Goal: Task Accomplishment & Management: Use online tool/utility

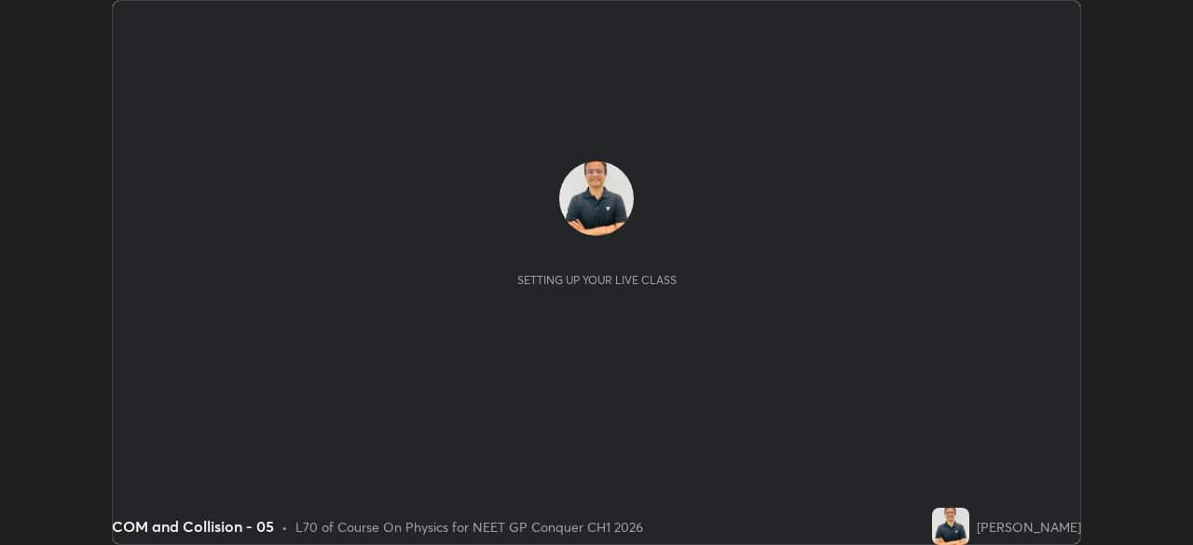
scroll to position [545, 1193]
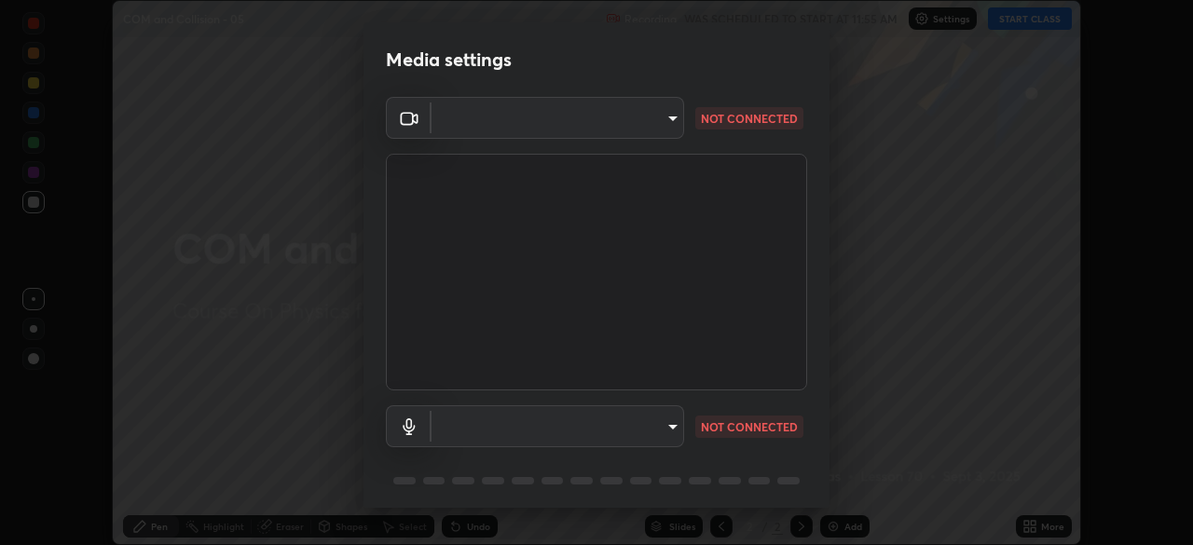
type input "1a0cd2fa9eaecc5464ce661d2c376d4f68bb2a1a8db1c3726163fcb70f995fb6"
type input "communications"
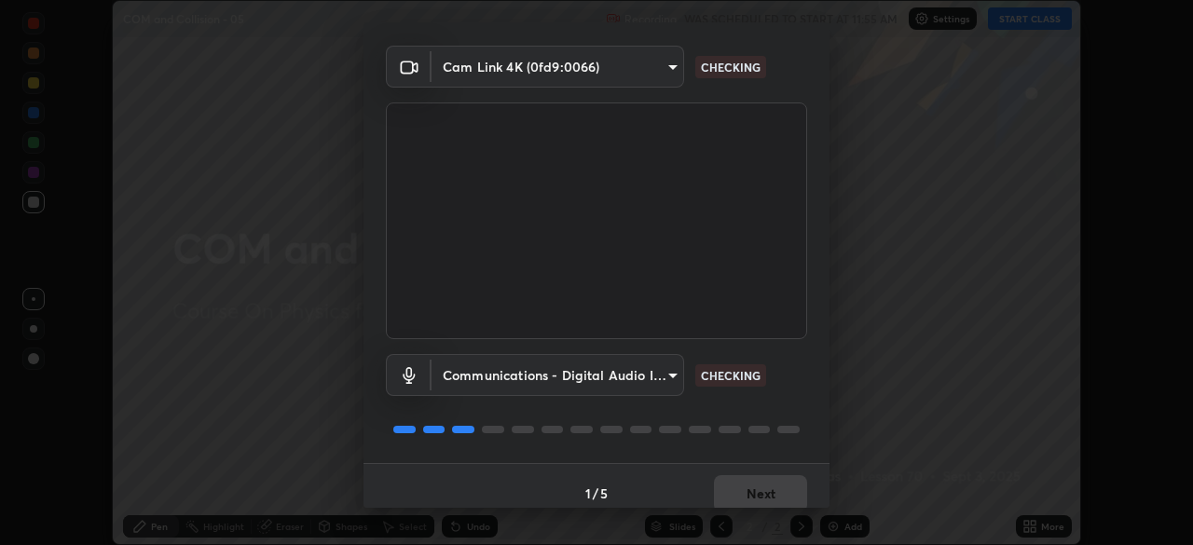
scroll to position [66, 0]
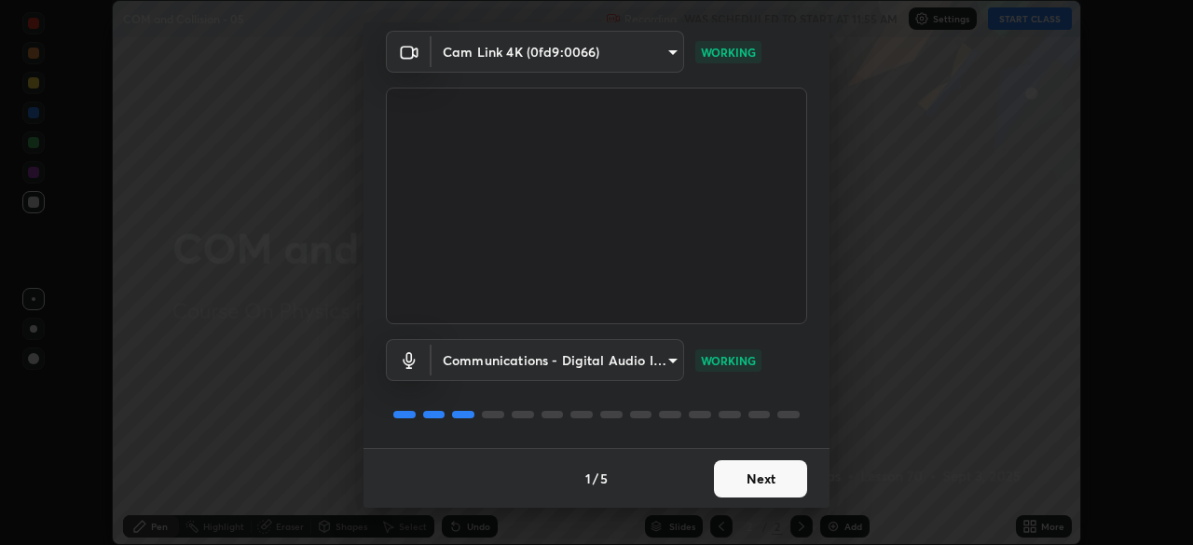
click at [744, 483] on button "Next" at bounding box center [760, 478] width 93 height 37
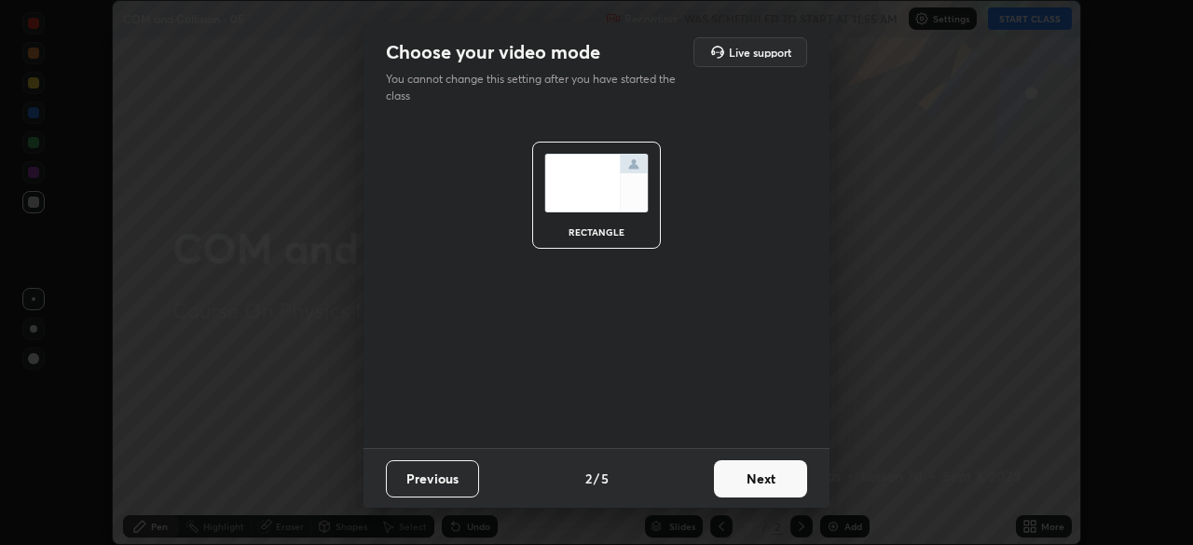
click at [749, 480] on button "Next" at bounding box center [760, 478] width 93 height 37
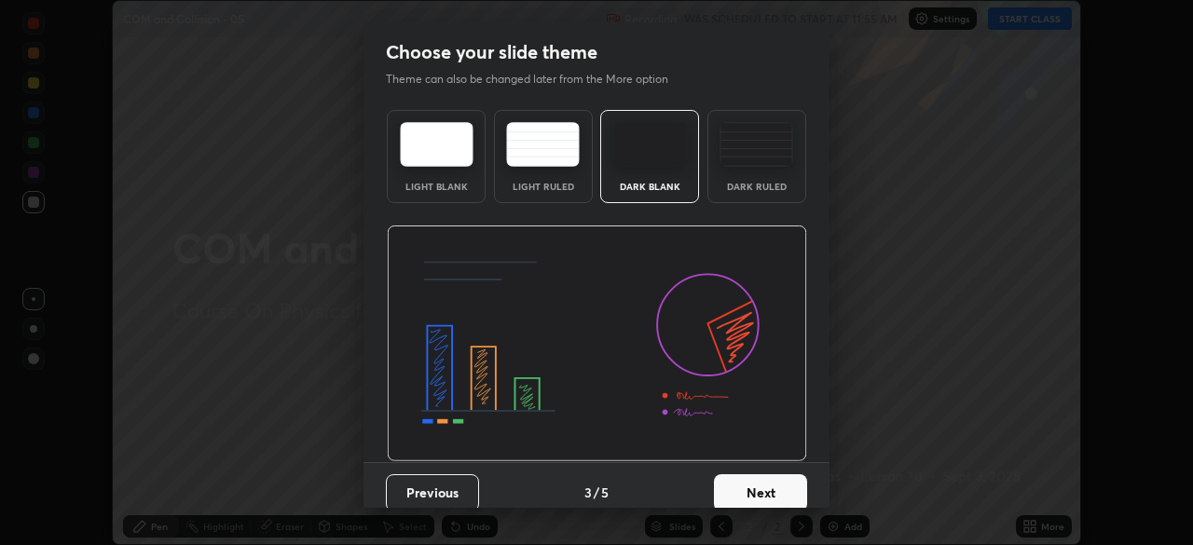
click at [746, 482] on button "Next" at bounding box center [760, 492] width 93 height 37
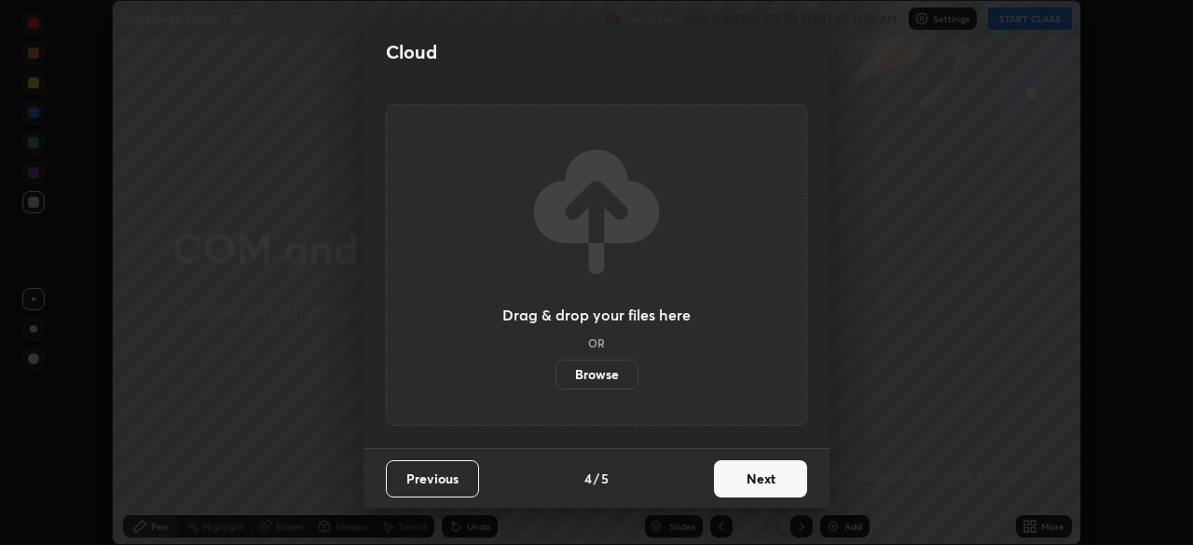
click at [746, 484] on button "Next" at bounding box center [760, 478] width 93 height 37
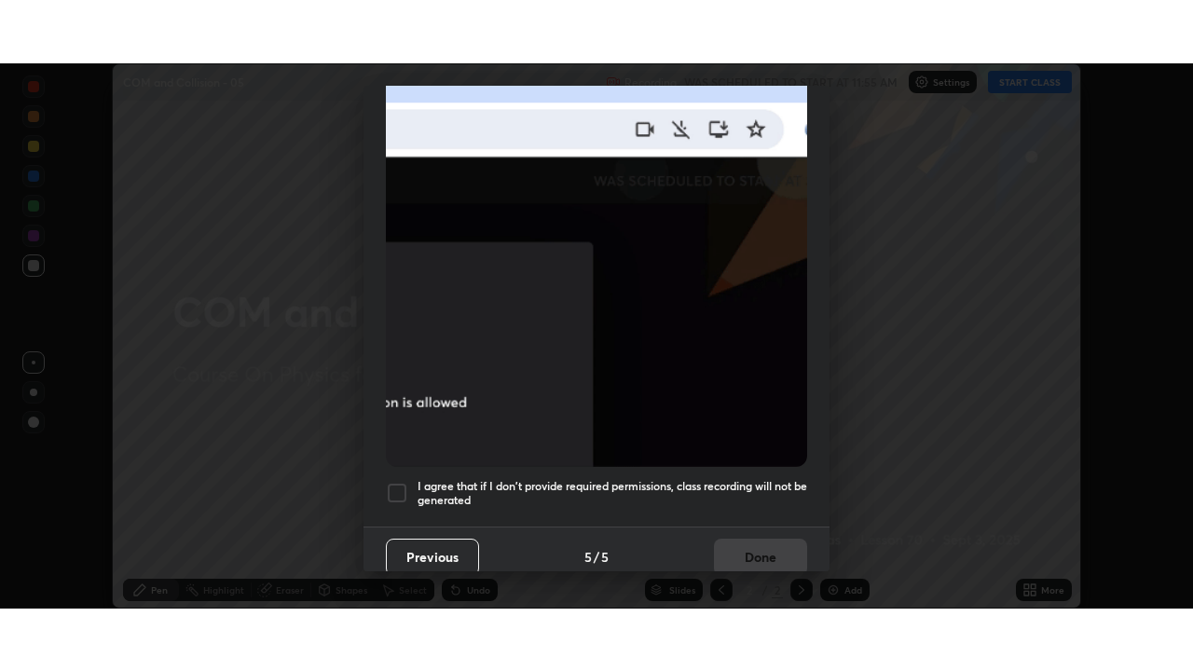
scroll to position [446, 0]
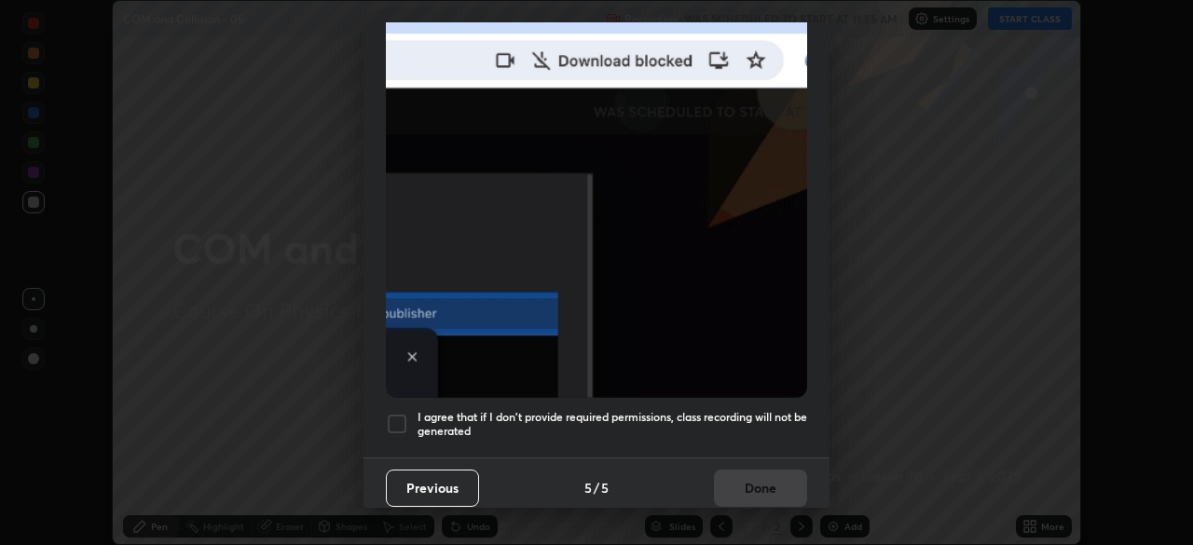
click at [403, 417] on div at bounding box center [397, 424] width 22 height 22
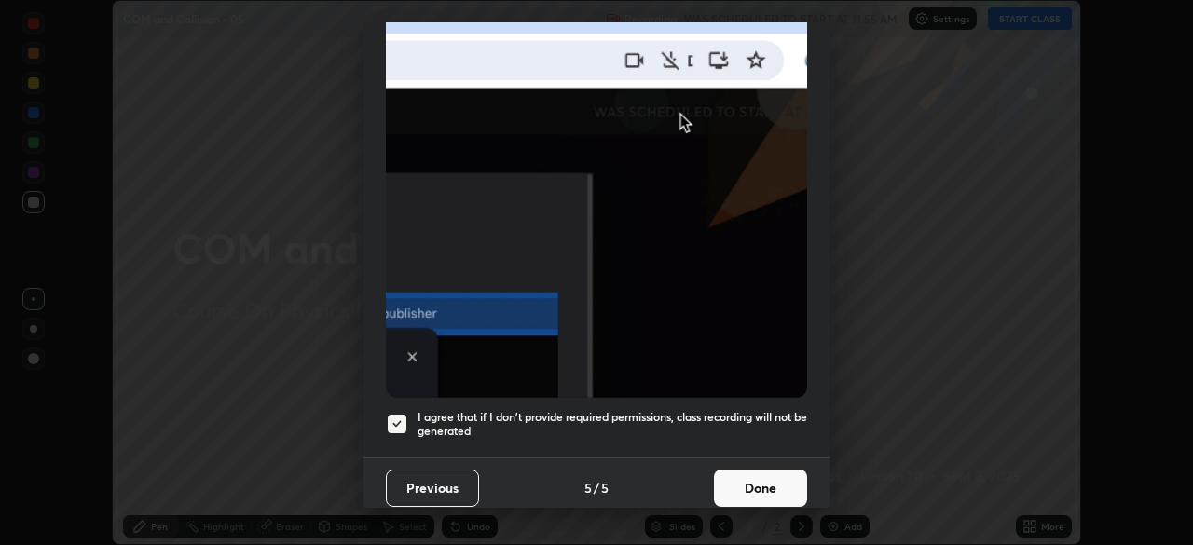
click at [742, 484] on button "Done" at bounding box center [760, 488] width 93 height 37
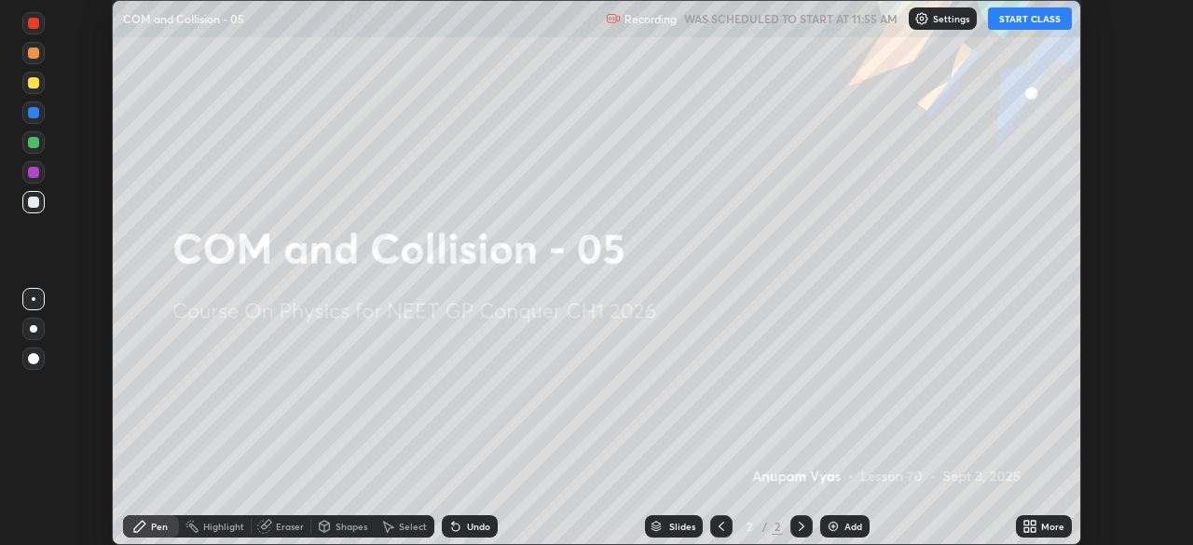
click at [1028, 23] on button "START CLASS" at bounding box center [1030, 18] width 84 height 22
click at [1046, 528] on div "More" at bounding box center [1052, 526] width 23 height 9
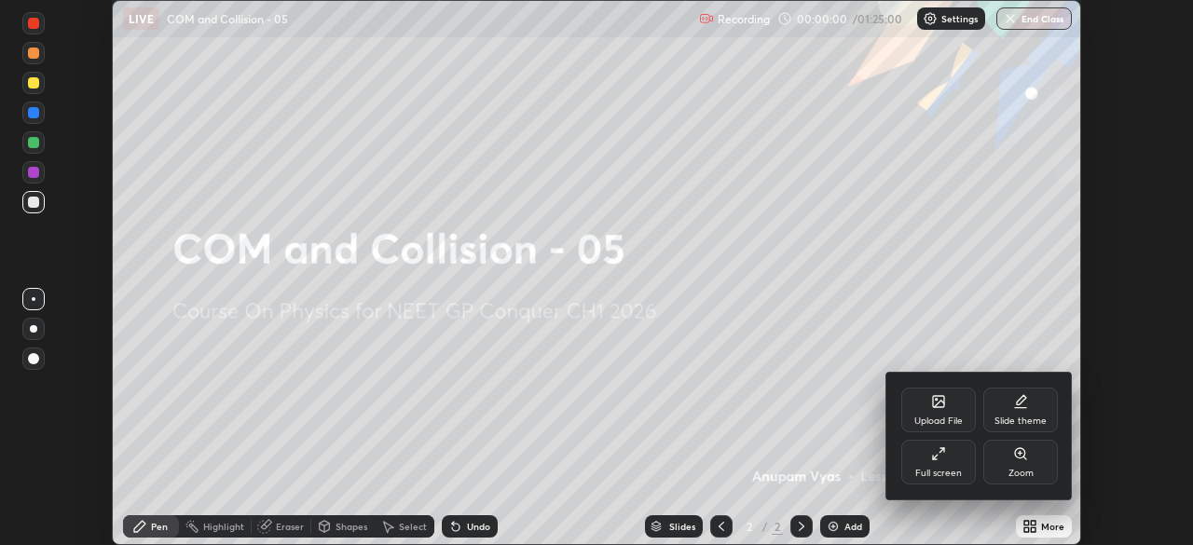
click at [930, 465] on div "Full screen" at bounding box center [938, 462] width 75 height 45
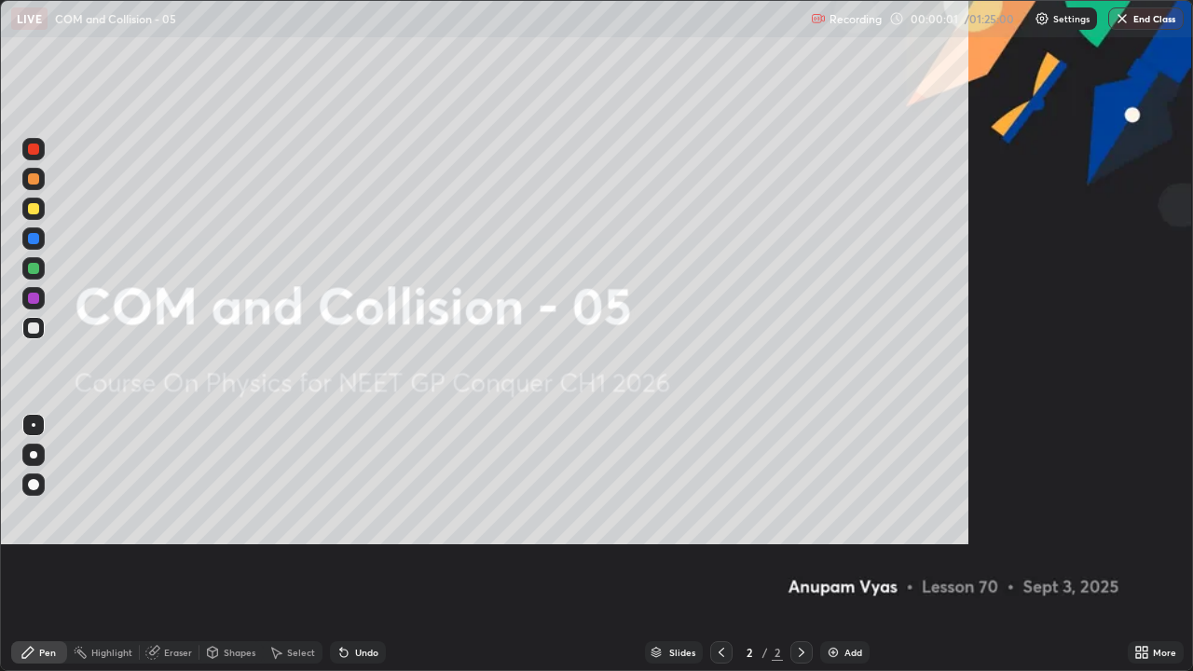
scroll to position [671, 1193]
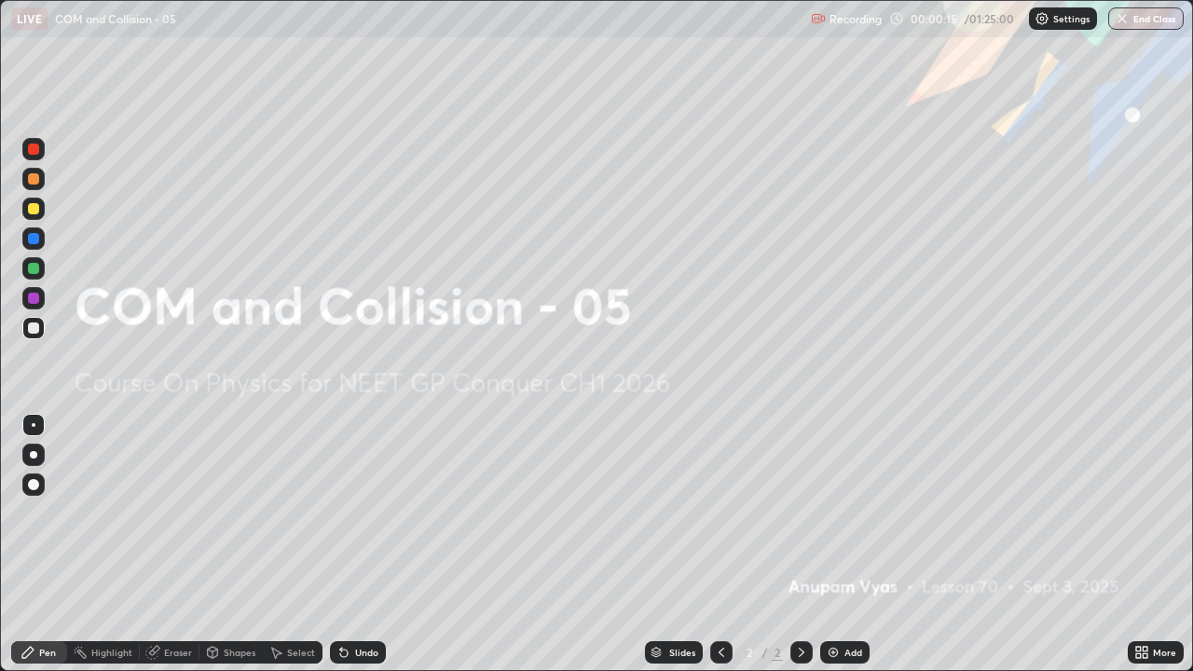
click at [850, 544] on div "Add" at bounding box center [853, 652] width 18 height 9
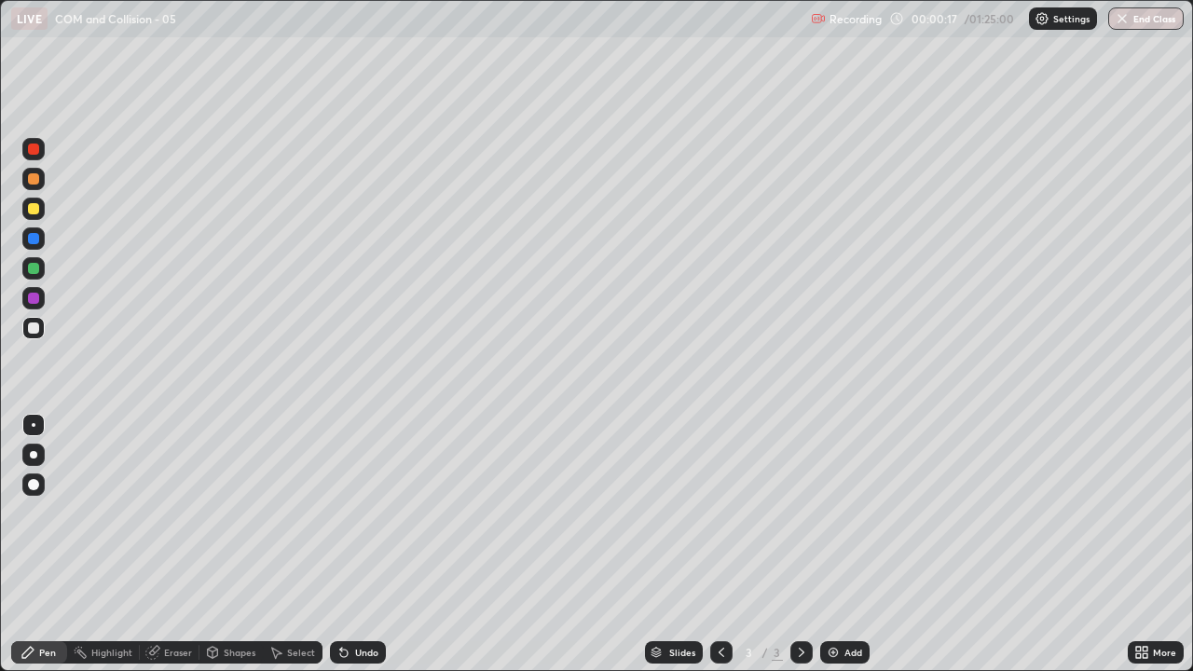
click at [36, 458] on div at bounding box center [33, 455] width 22 height 22
click at [31, 302] on div at bounding box center [33, 298] width 11 height 11
click at [34, 332] on div at bounding box center [33, 327] width 11 height 11
click at [180, 544] on div "Eraser" at bounding box center [178, 652] width 28 height 9
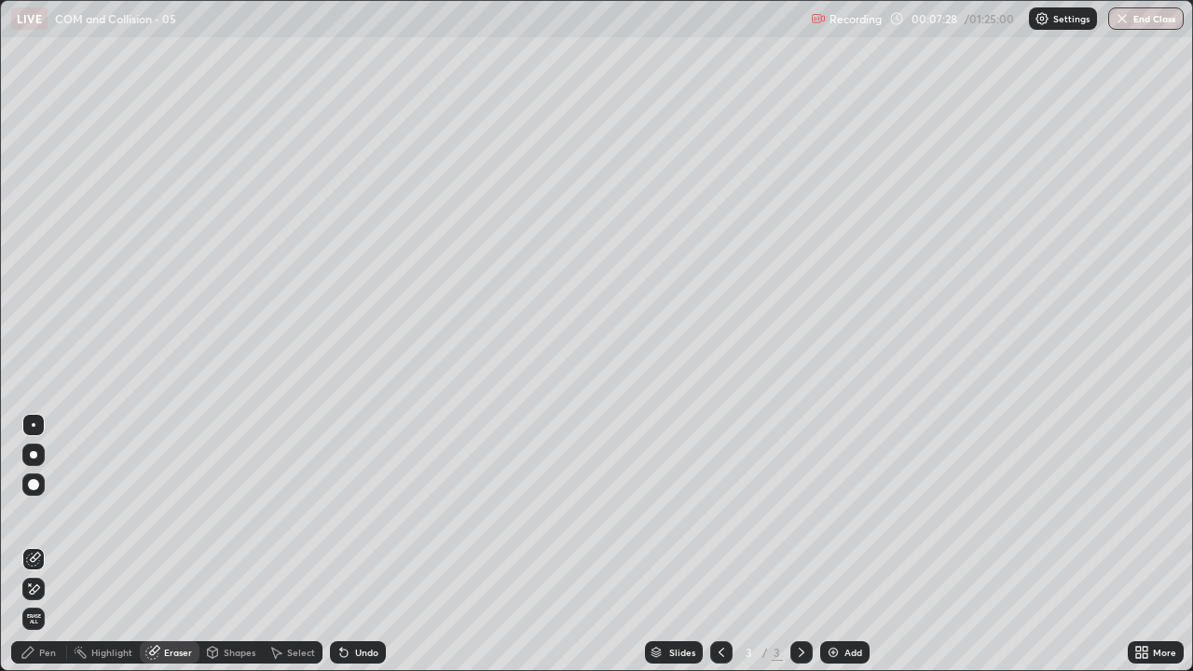
click at [56, 544] on div "Pen" at bounding box center [39, 652] width 56 height 22
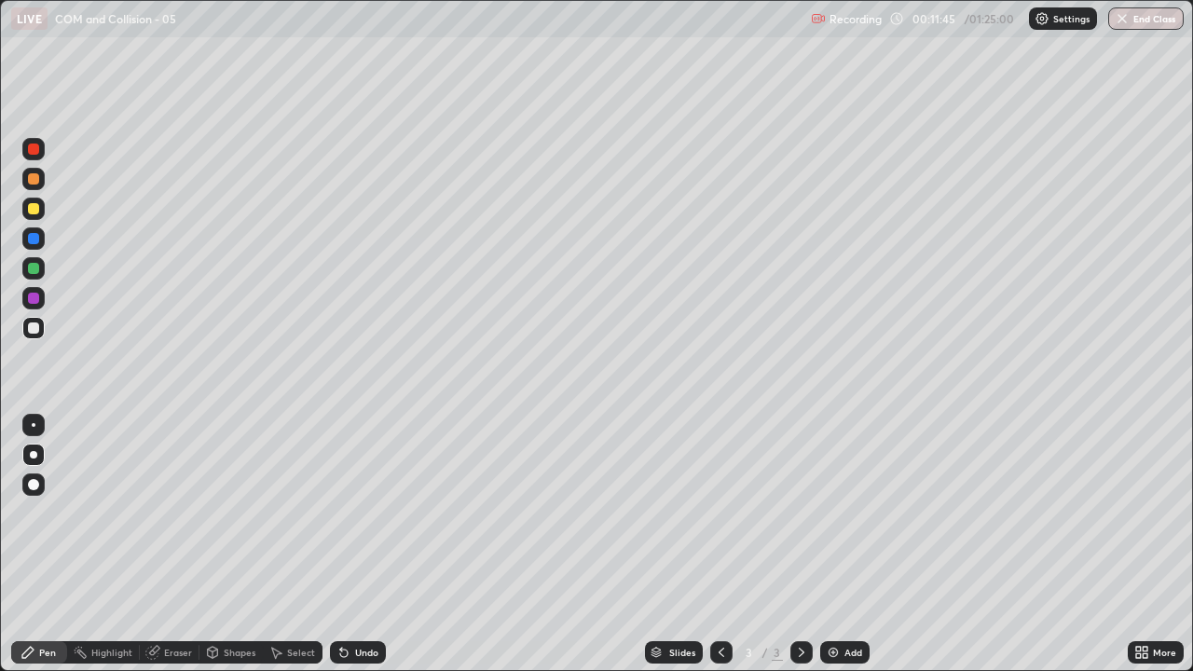
click at [848, 544] on div "Add" at bounding box center [853, 652] width 18 height 9
click at [181, 544] on div "Eraser" at bounding box center [178, 652] width 28 height 9
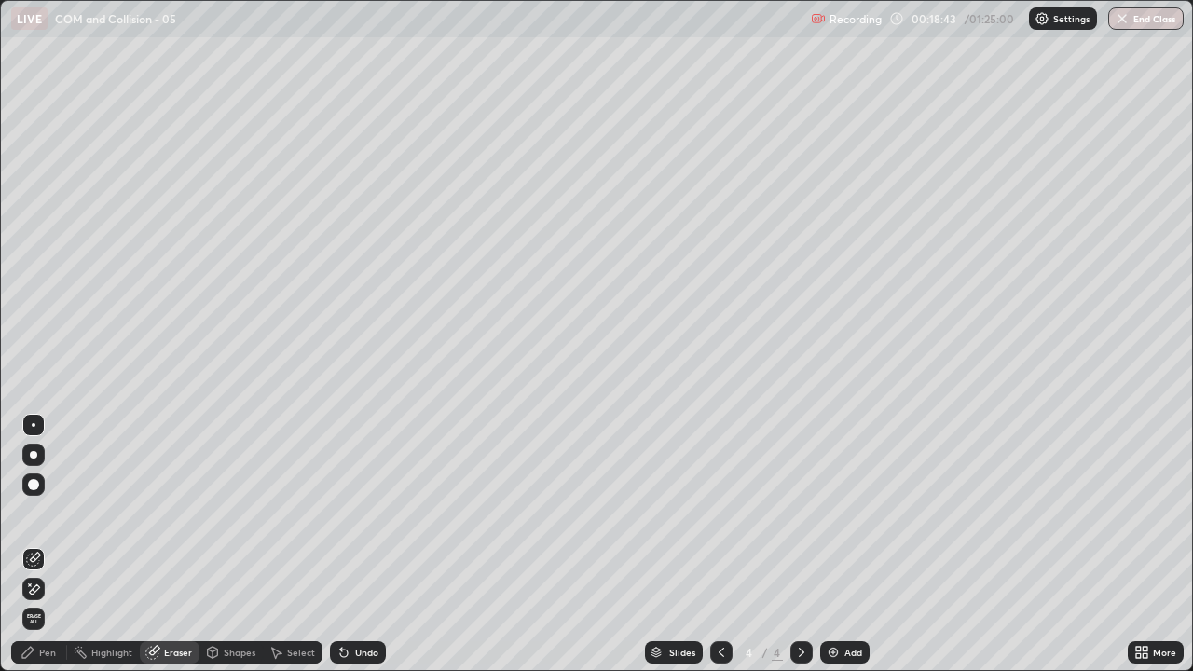
click at [43, 544] on div "Pen" at bounding box center [47, 652] width 17 height 9
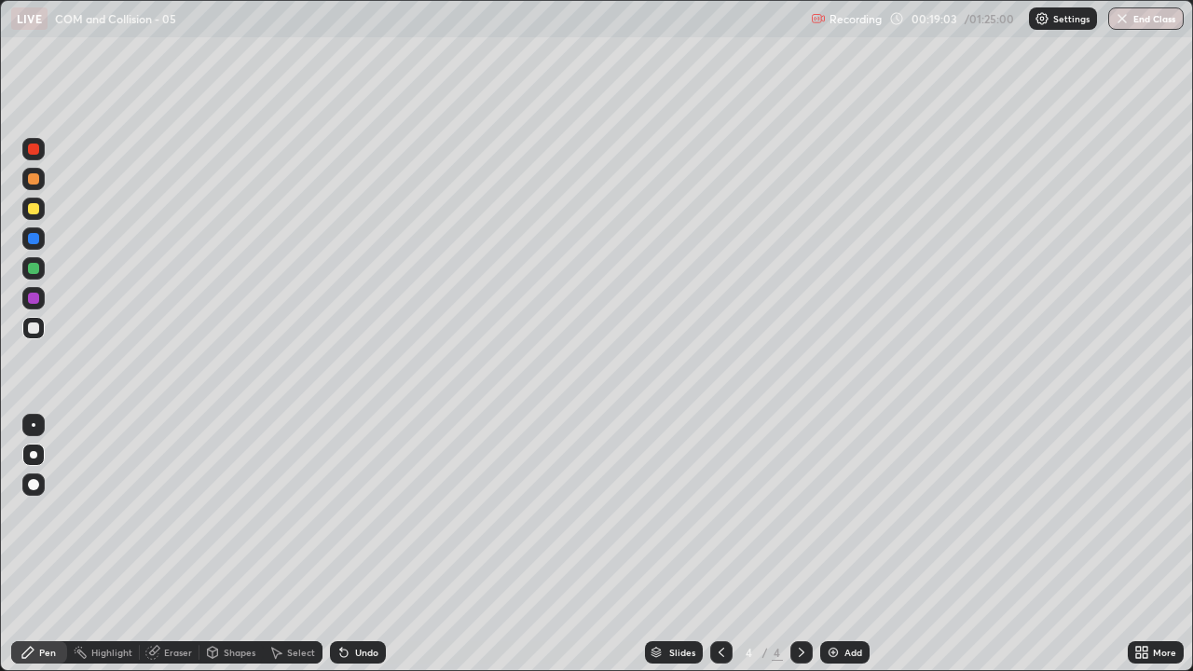
click at [849, 544] on div "Add" at bounding box center [853, 652] width 18 height 9
click at [365, 544] on div "Undo" at bounding box center [366, 652] width 23 height 9
click at [367, 544] on div "Undo" at bounding box center [366, 652] width 23 height 9
click at [362, 544] on div "Undo" at bounding box center [366, 652] width 23 height 9
click at [363, 544] on div "Undo" at bounding box center [366, 652] width 23 height 9
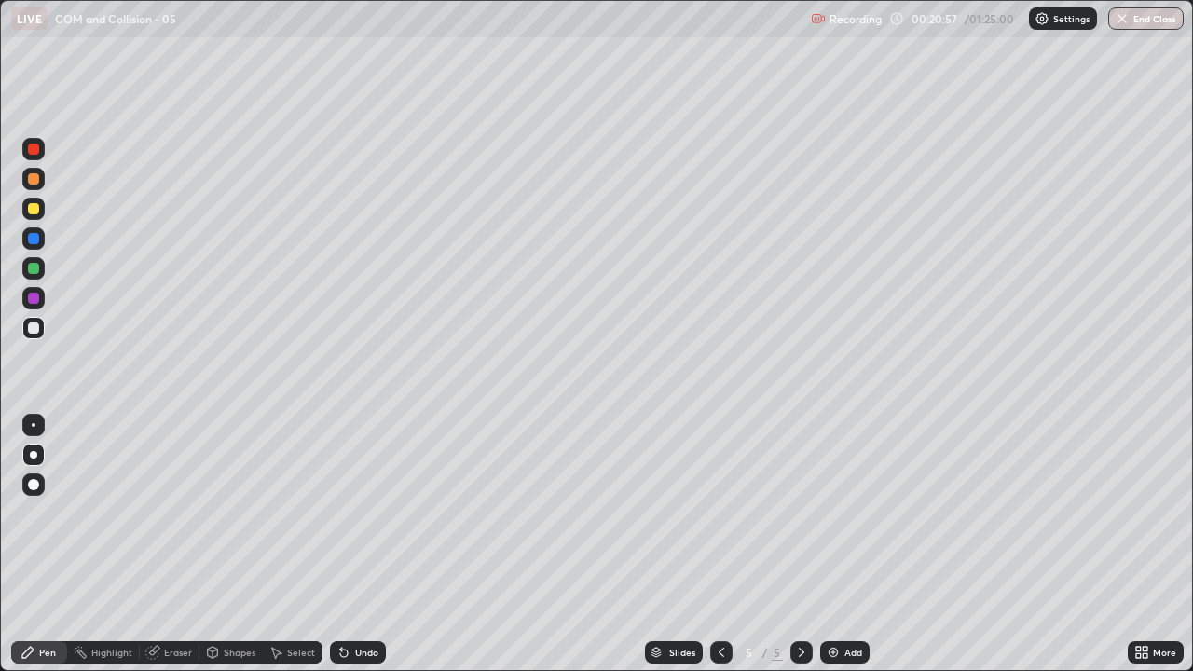
click at [362, 544] on div "Undo" at bounding box center [366, 652] width 23 height 9
click at [32, 299] on div at bounding box center [33, 298] width 11 height 11
click at [844, 544] on div "Add" at bounding box center [853, 652] width 18 height 9
click at [35, 330] on div at bounding box center [33, 327] width 11 height 11
click at [36, 212] on div at bounding box center [33, 208] width 11 height 11
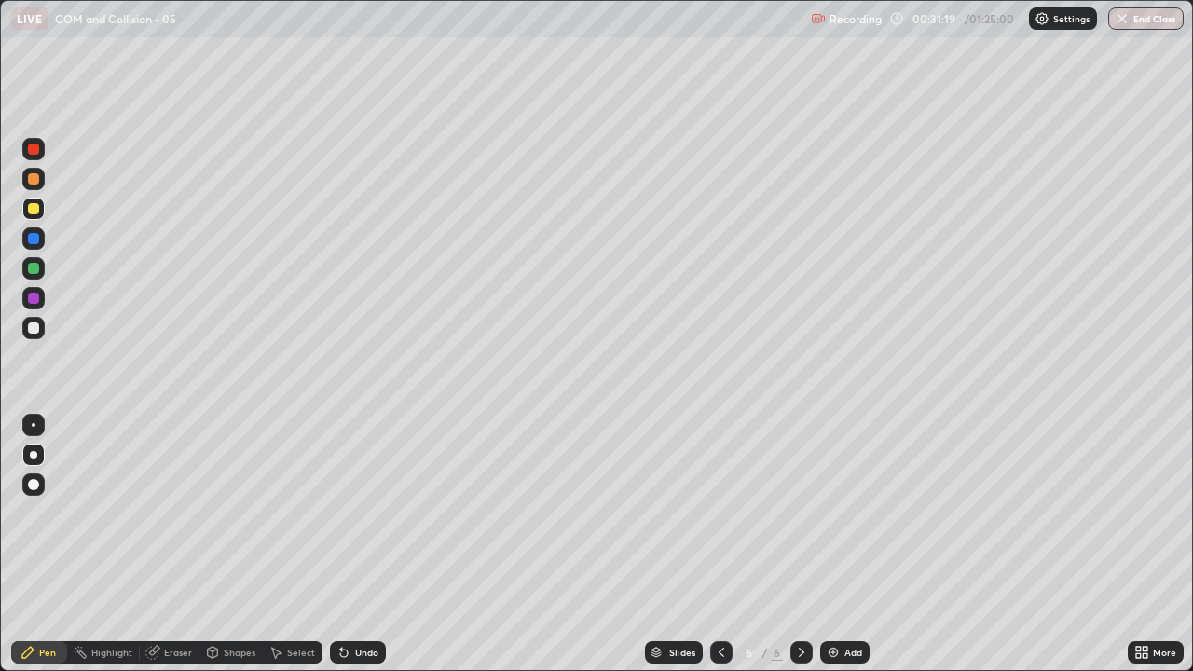
click at [32, 331] on div at bounding box center [33, 327] width 11 height 11
click at [34, 302] on div at bounding box center [33, 298] width 11 height 11
click at [33, 330] on div at bounding box center [33, 327] width 11 height 11
click at [179, 544] on div "Eraser" at bounding box center [178, 652] width 28 height 9
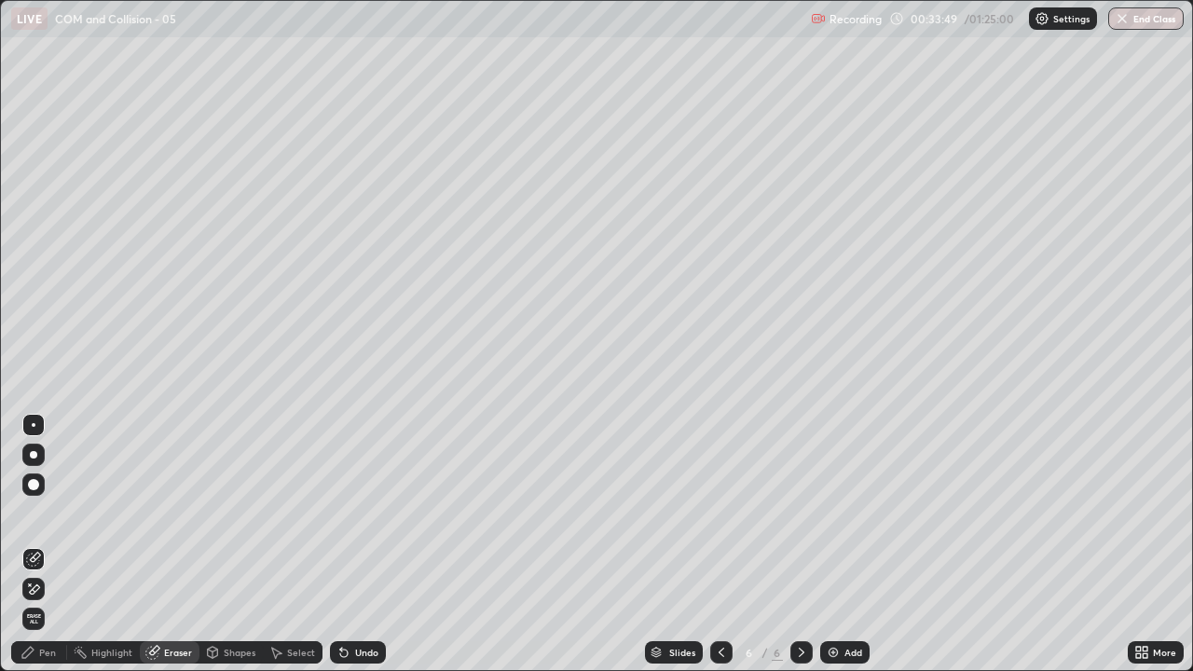
click at [46, 544] on div "Pen" at bounding box center [47, 652] width 17 height 9
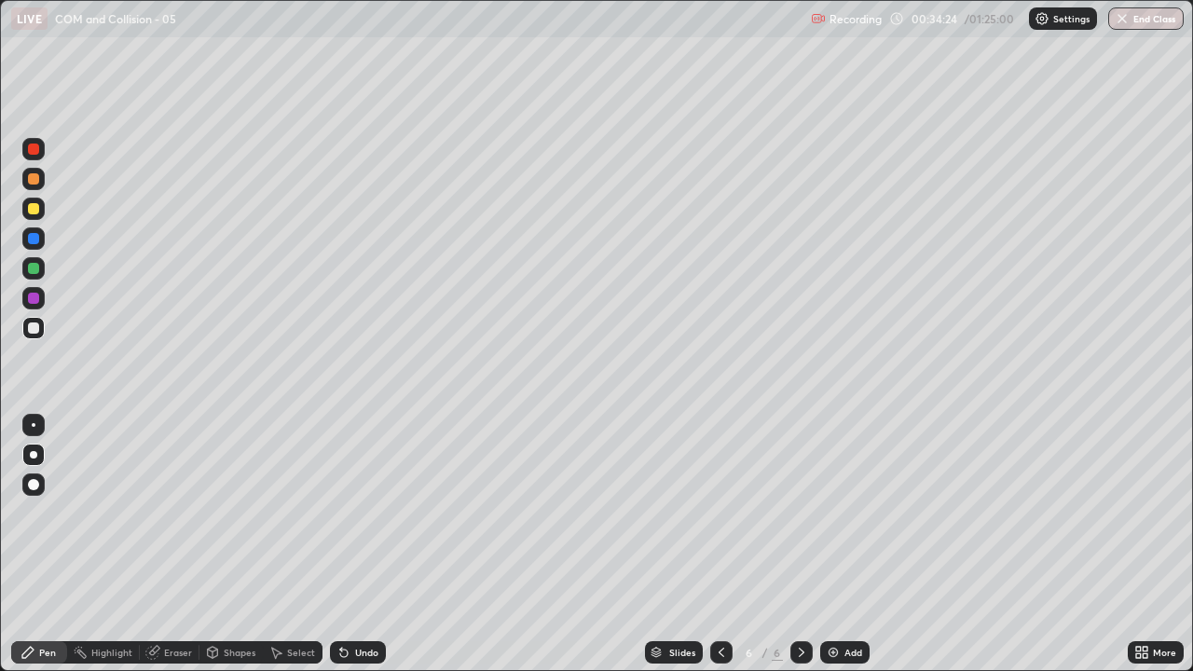
click at [33, 215] on div at bounding box center [33, 209] width 22 height 22
click at [849, 544] on div "Add" at bounding box center [853, 652] width 18 height 9
click at [35, 335] on div at bounding box center [33, 328] width 22 height 22
click at [175, 544] on div "Eraser" at bounding box center [178, 652] width 28 height 9
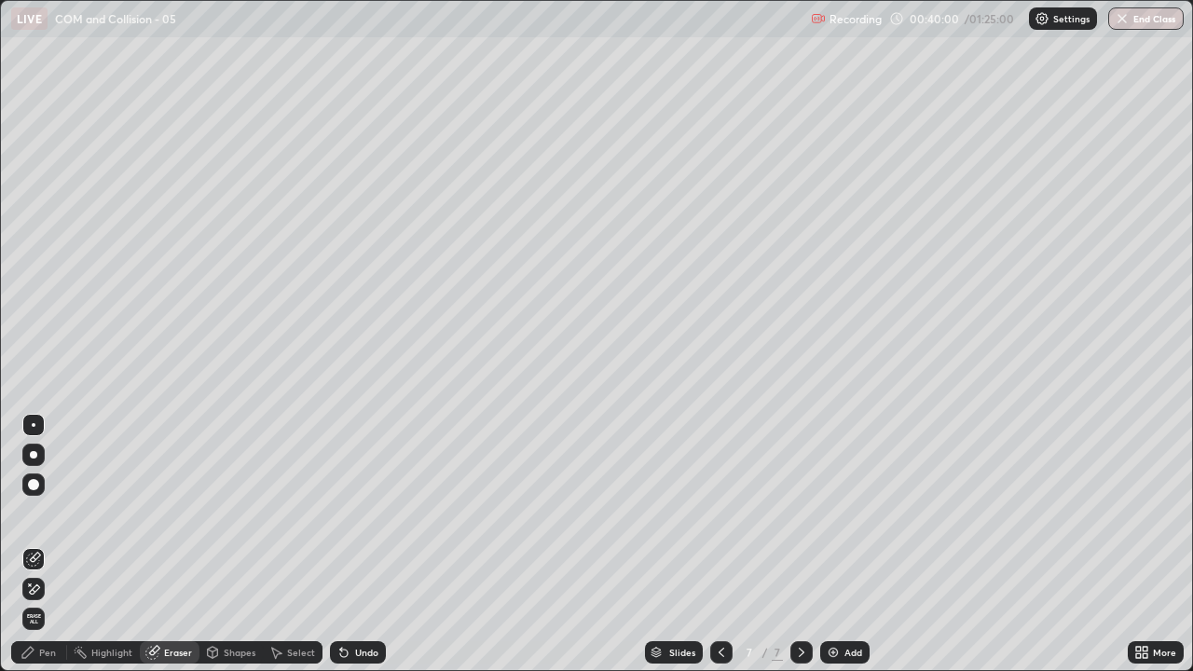
click at [53, 544] on div "Pen" at bounding box center [47, 652] width 17 height 9
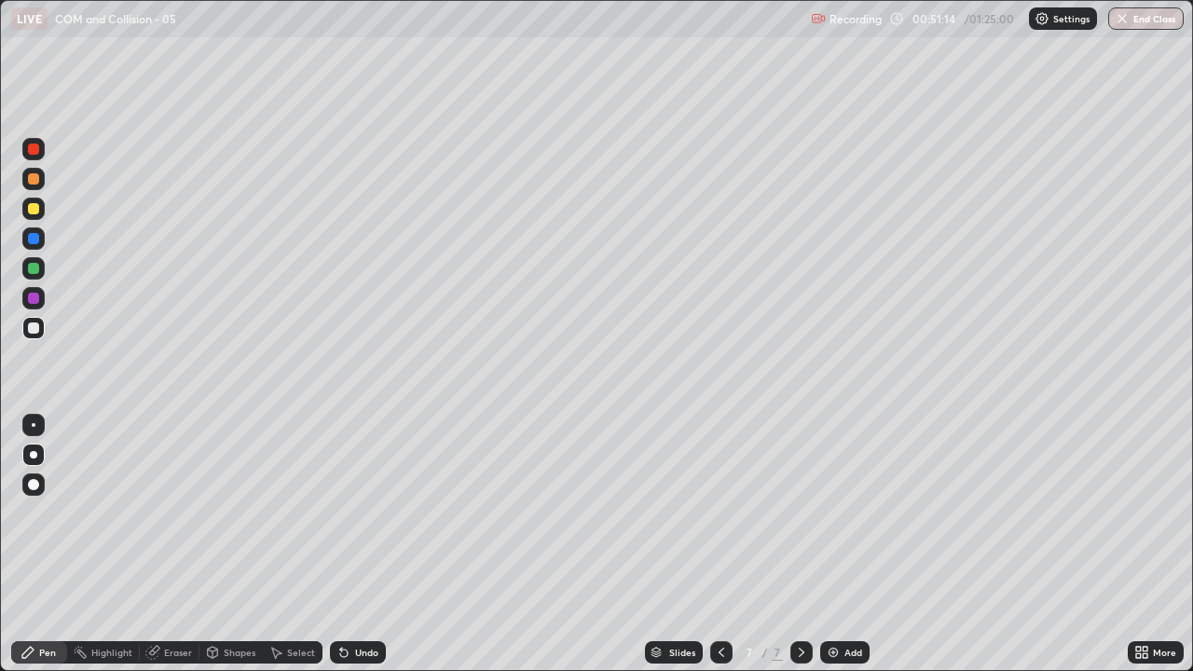
click at [847, 544] on div "Add" at bounding box center [853, 652] width 18 height 9
click at [362, 544] on div "Undo" at bounding box center [366, 652] width 23 height 9
click at [364, 544] on div "Undo" at bounding box center [366, 652] width 23 height 9
click at [362, 544] on div "Undo" at bounding box center [366, 652] width 23 height 9
click at [363, 544] on div "Undo" at bounding box center [358, 652] width 56 height 22
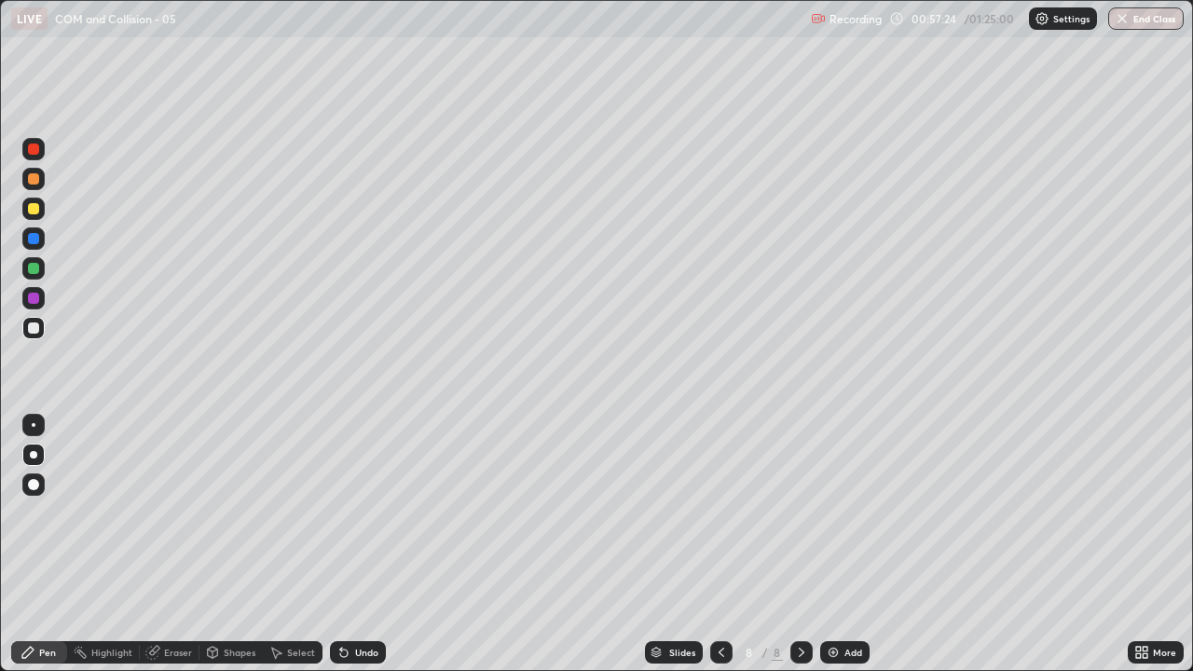
click at [362, 544] on div "Undo" at bounding box center [366, 652] width 23 height 9
click at [363, 544] on div "Undo" at bounding box center [366, 652] width 23 height 9
click at [844, 544] on div "Add" at bounding box center [853, 652] width 18 height 9
click at [176, 544] on div "Eraser" at bounding box center [178, 652] width 28 height 9
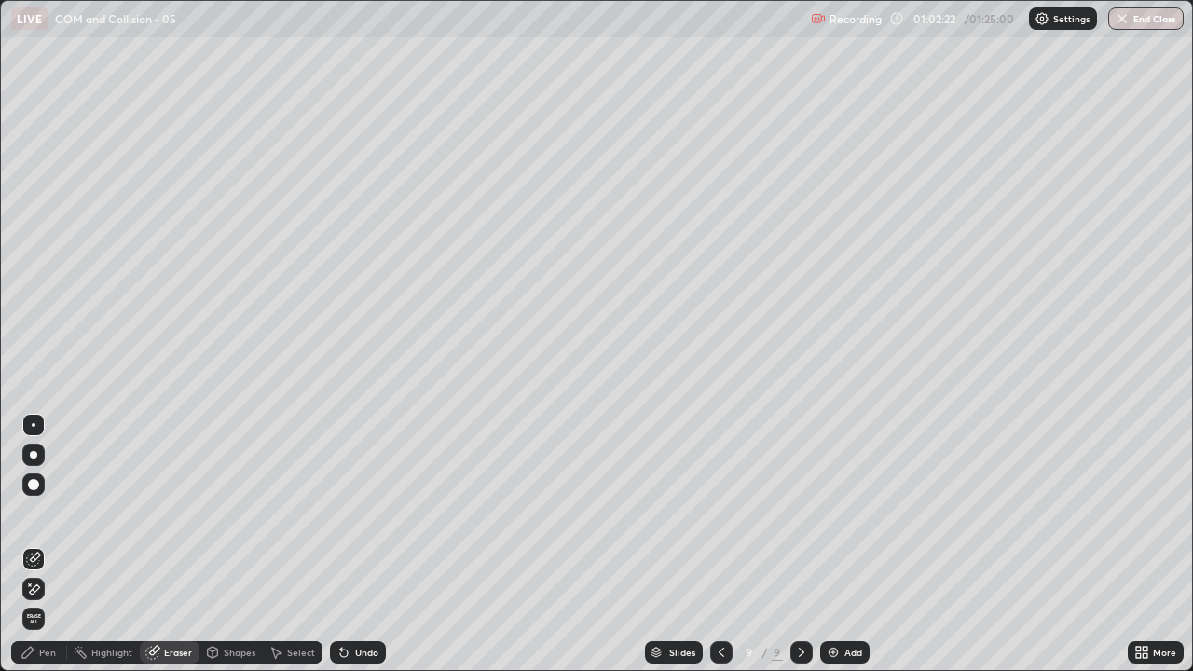
click at [60, 544] on div "Pen" at bounding box center [39, 652] width 56 height 22
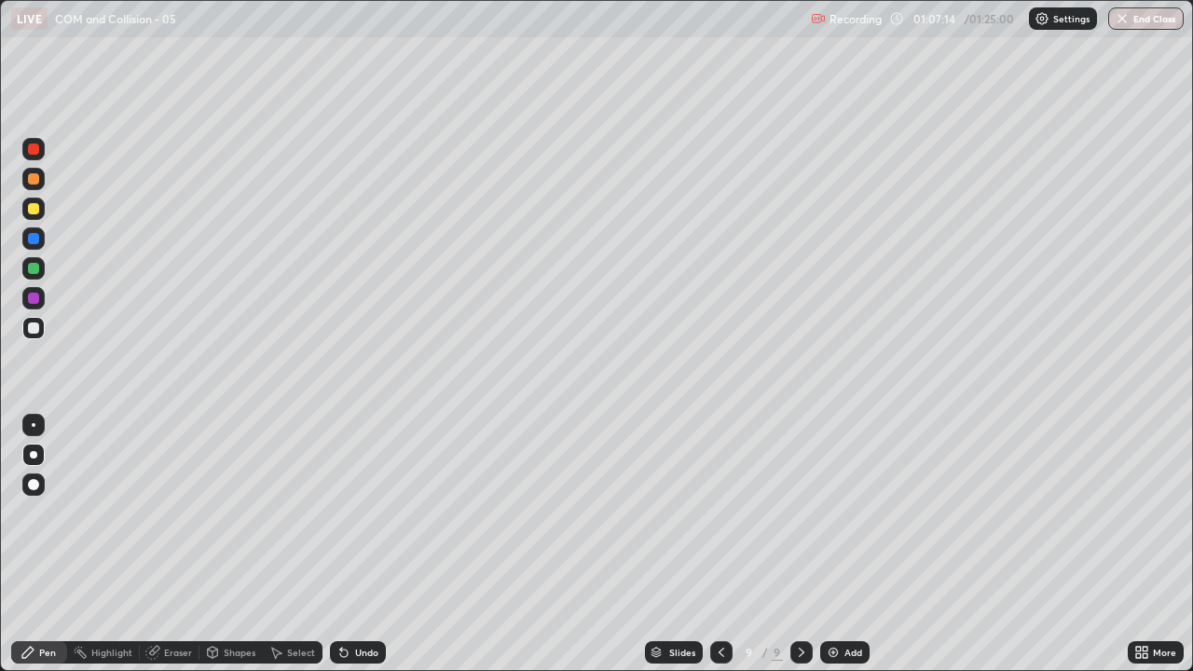
click at [846, 544] on div "Add" at bounding box center [853, 652] width 18 height 9
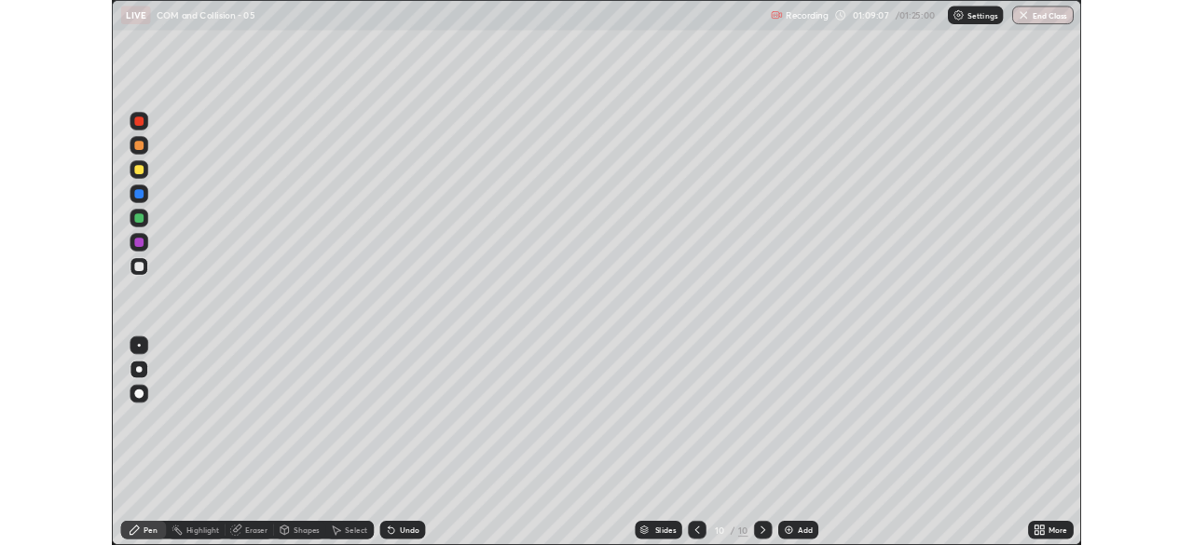
scroll to position [671, 1193]
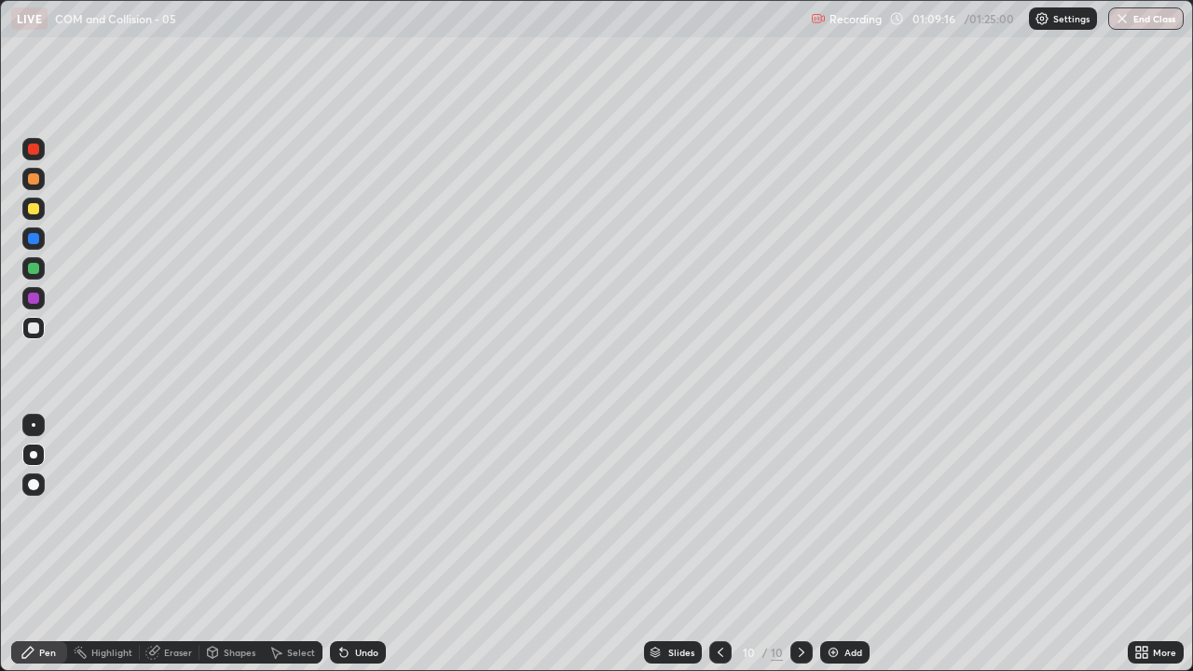
click at [173, 652] on div "Eraser" at bounding box center [178, 652] width 28 height 9
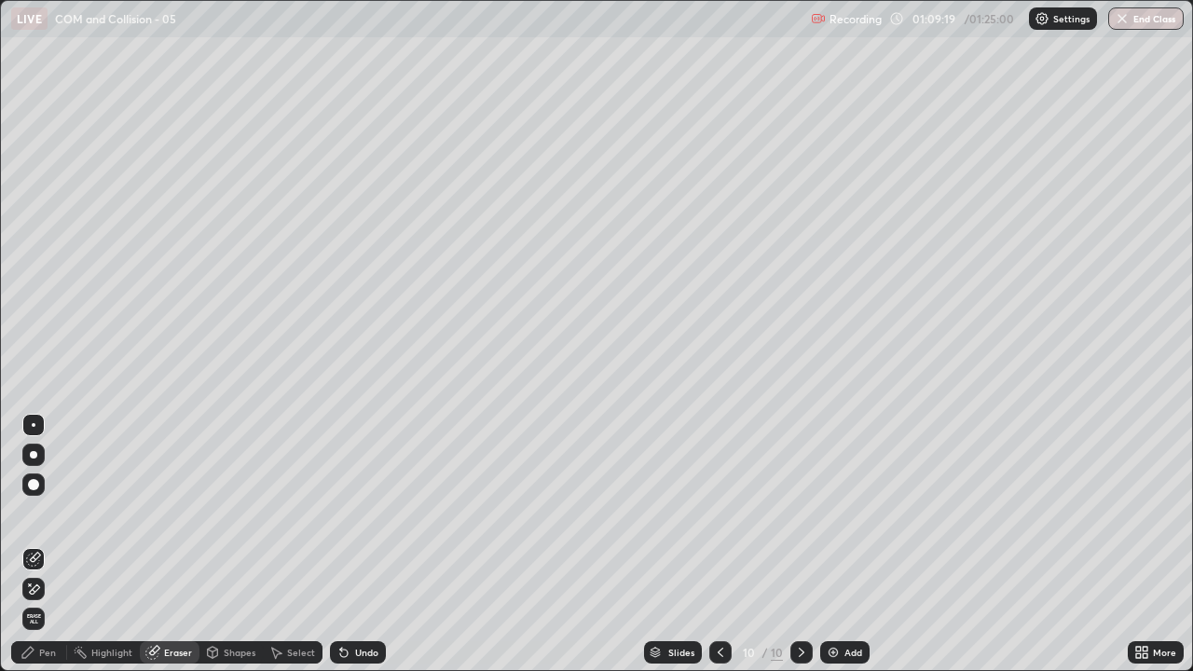
click at [51, 652] on div "Pen" at bounding box center [47, 652] width 17 height 9
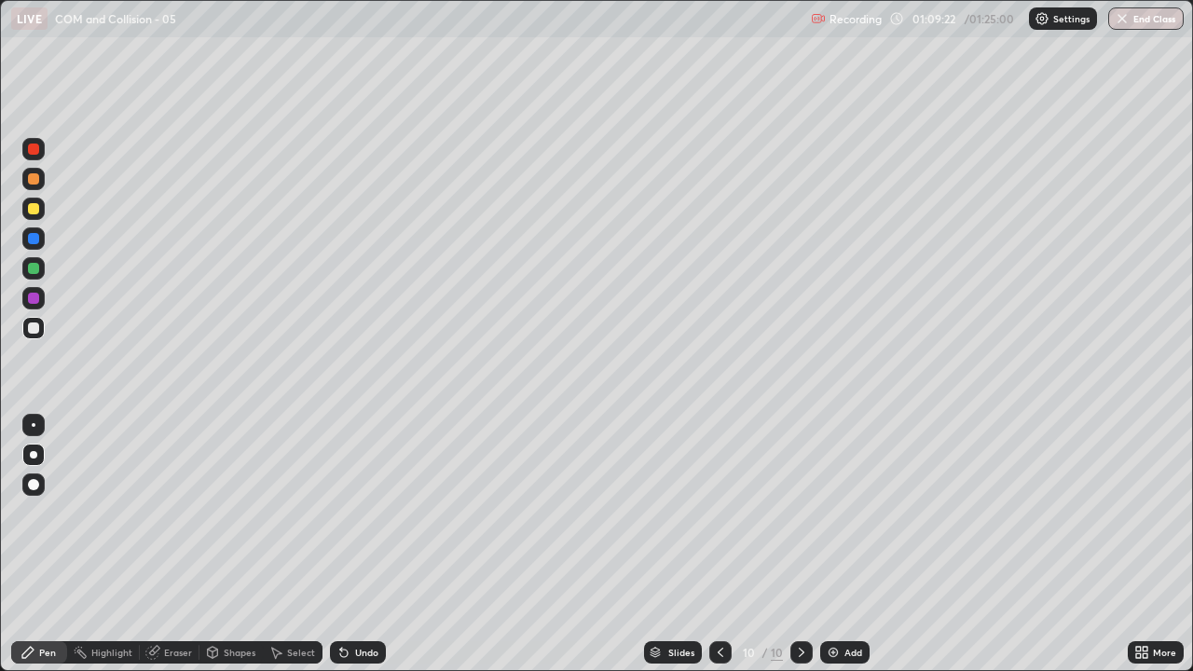
click at [183, 653] on div "Eraser" at bounding box center [178, 652] width 28 height 9
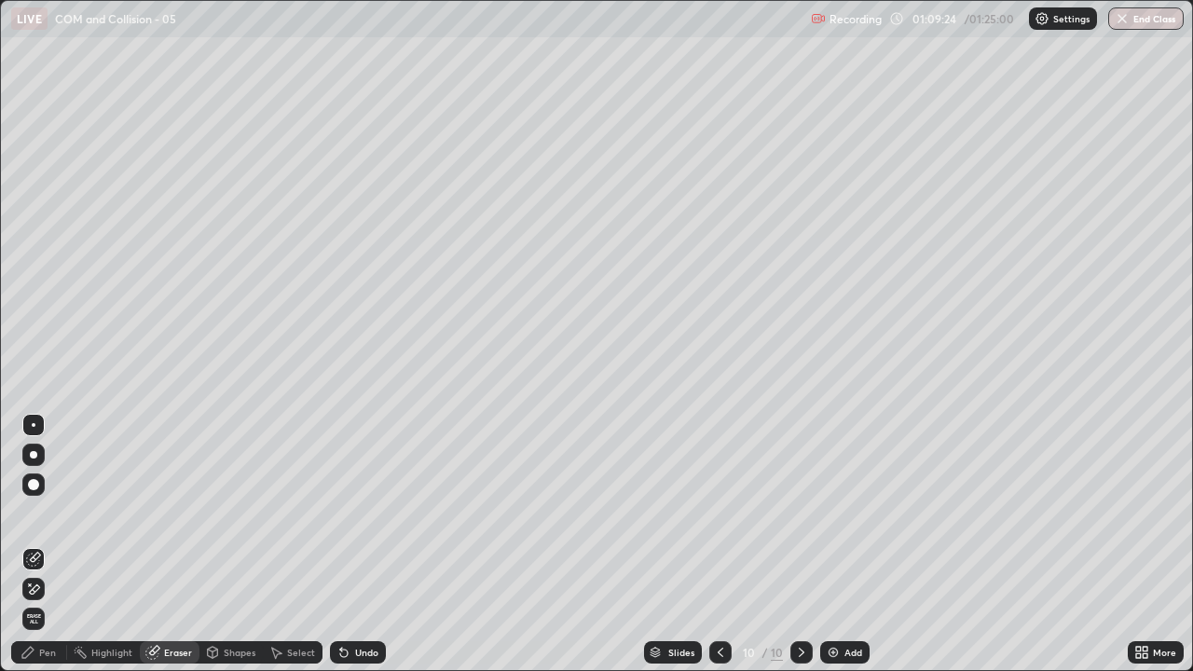
click at [53, 650] on div "Pen" at bounding box center [47, 652] width 17 height 9
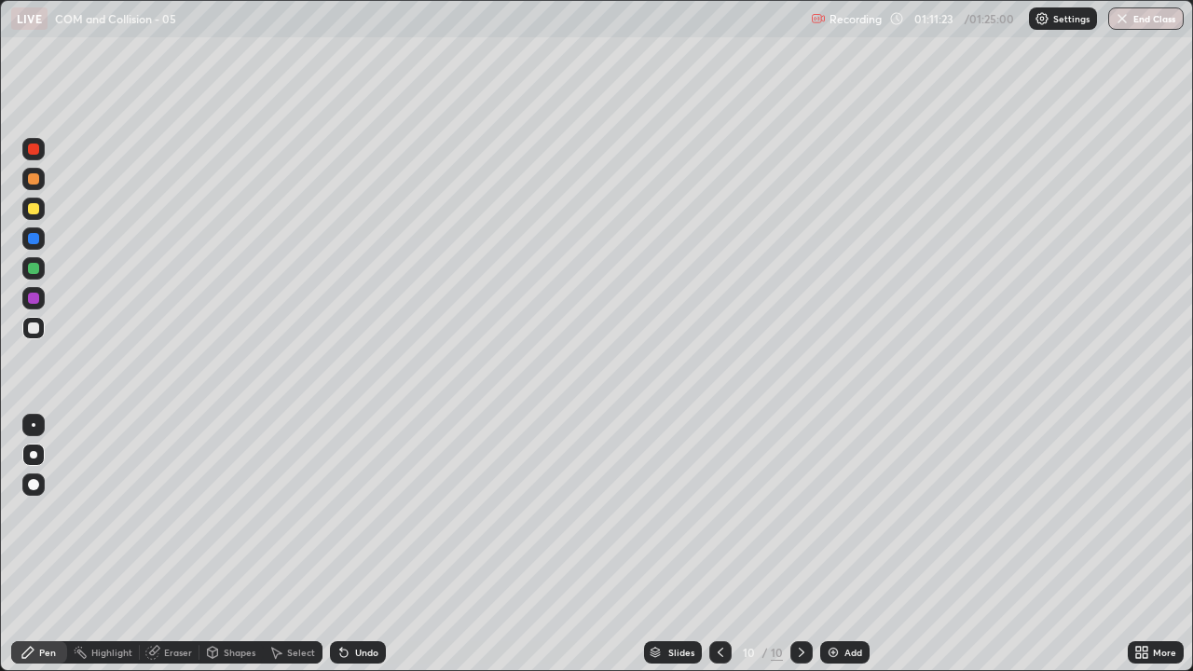
click at [183, 648] on div "Eraser" at bounding box center [178, 652] width 28 height 9
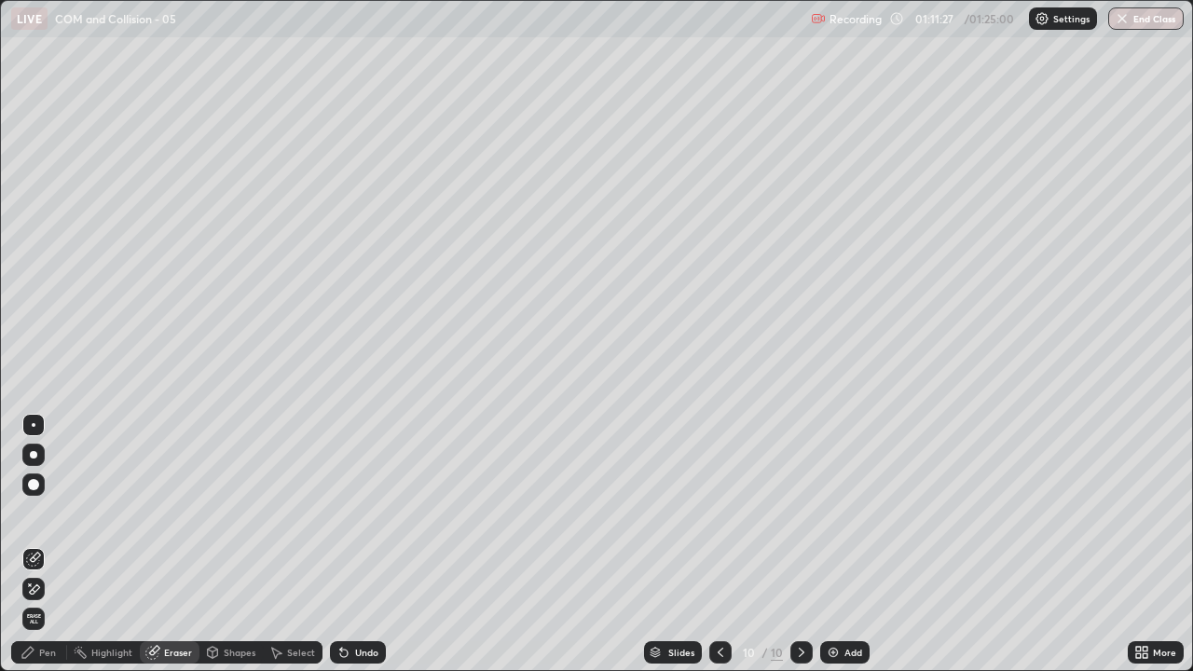
click at [32, 458] on div at bounding box center [33, 455] width 22 height 22
click at [55, 651] on div "Pen" at bounding box center [47, 652] width 17 height 9
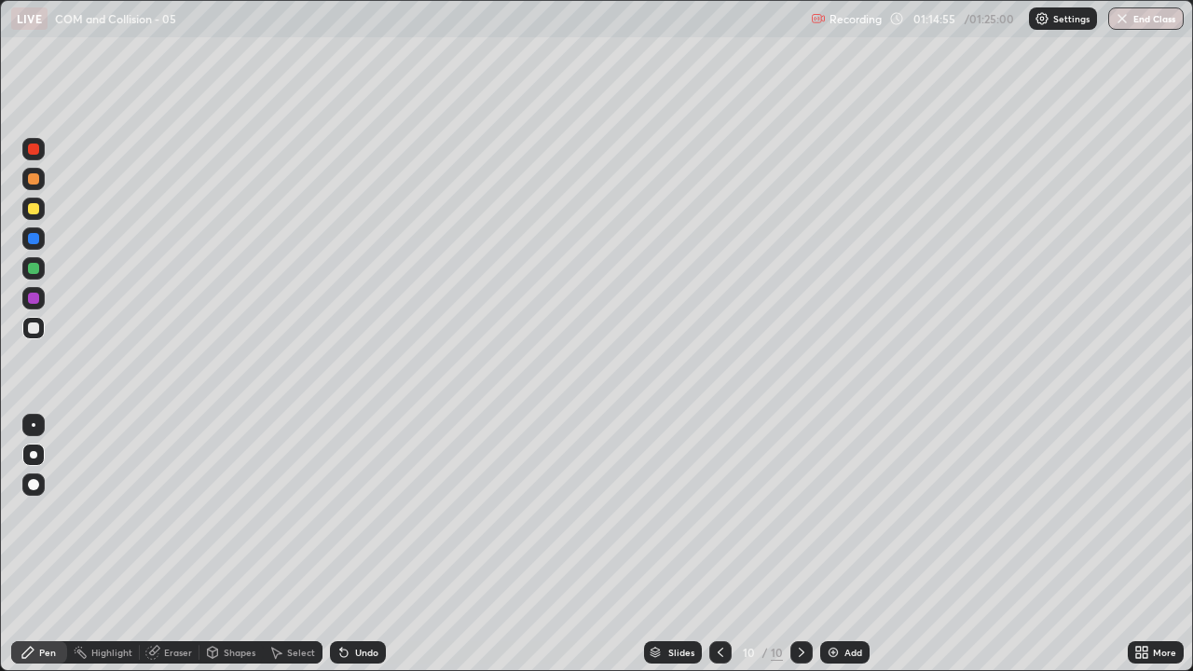
click at [1143, 21] on button "End Class" at bounding box center [1145, 18] width 75 height 22
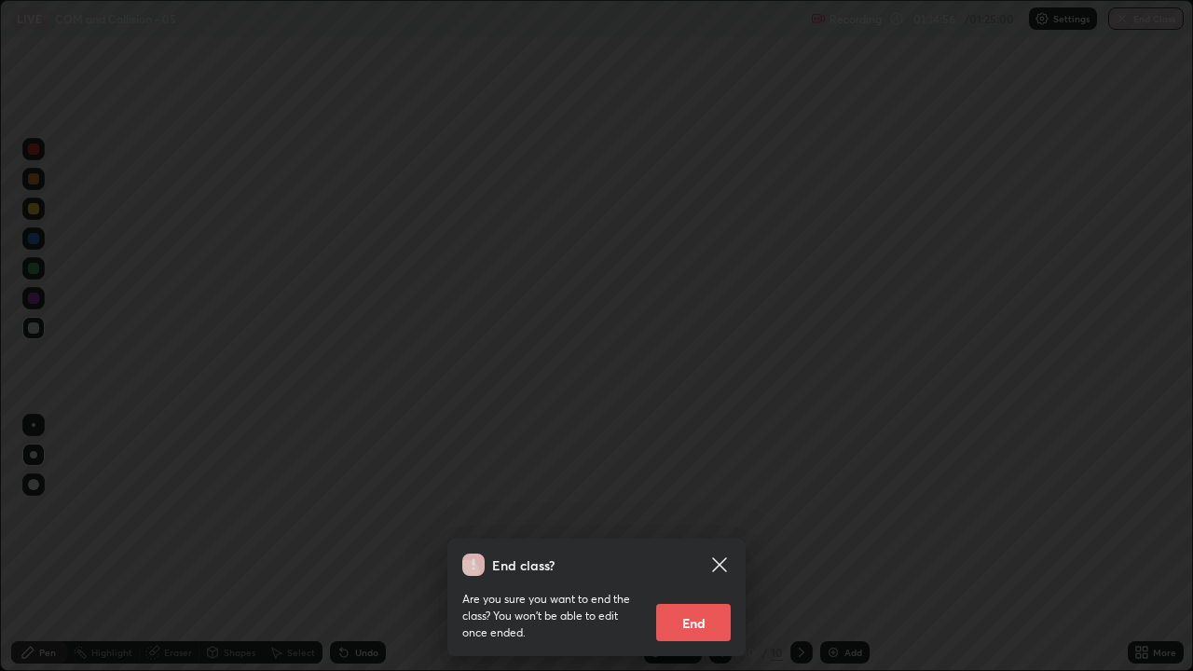
click at [702, 623] on button "End" at bounding box center [693, 622] width 75 height 37
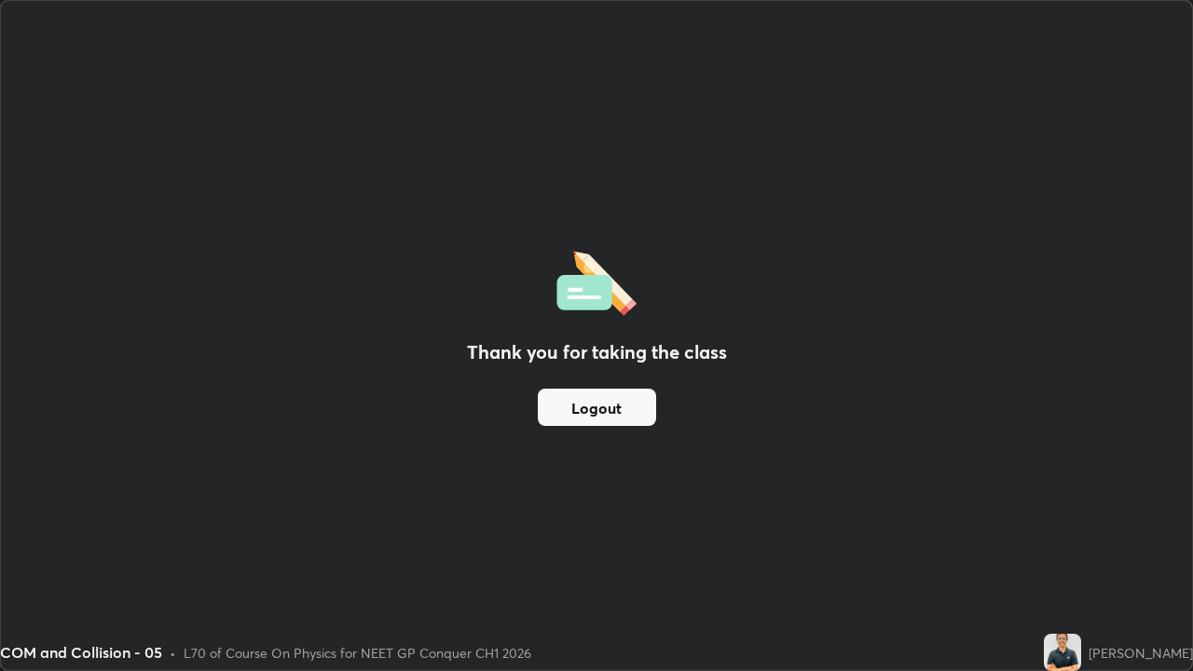
click at [633, 402] on button "Logout" at bounding box center [597, 407] width 118 height 37
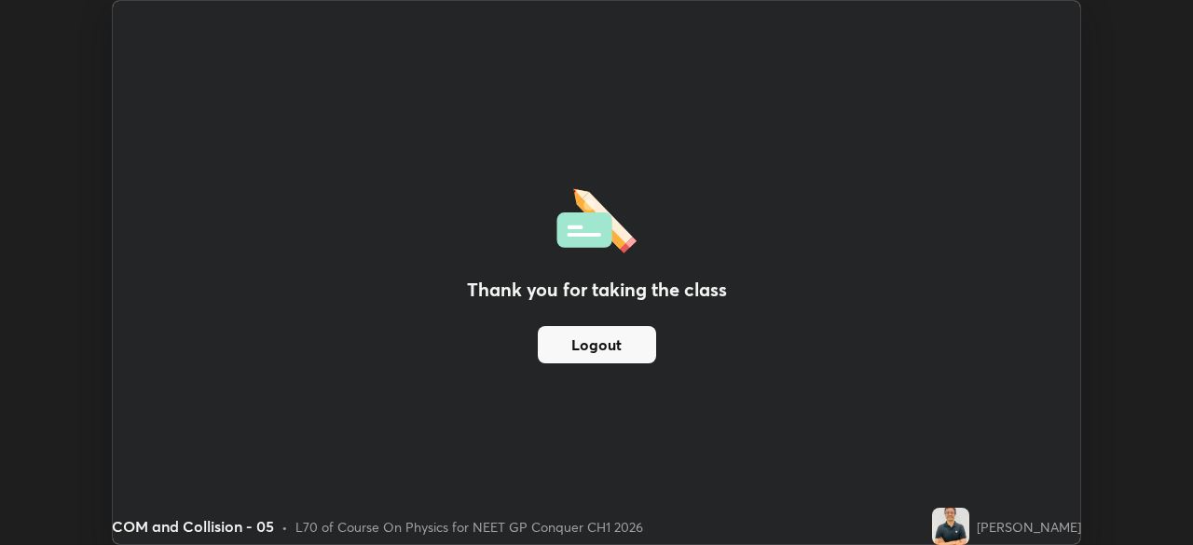
scroll to position [92638, 91990]
